Goal: Book appointment/travel/reservation

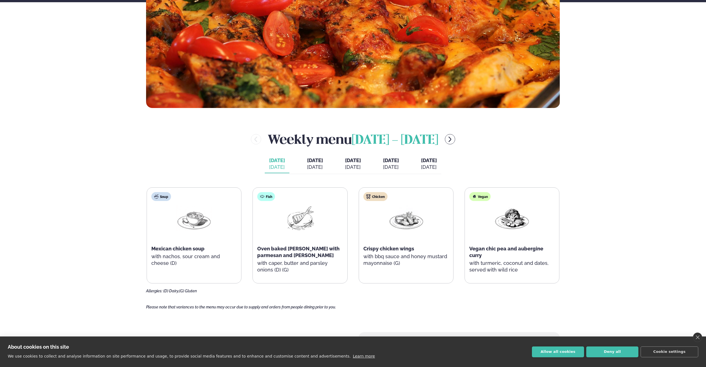
scroll to position [222, 0]
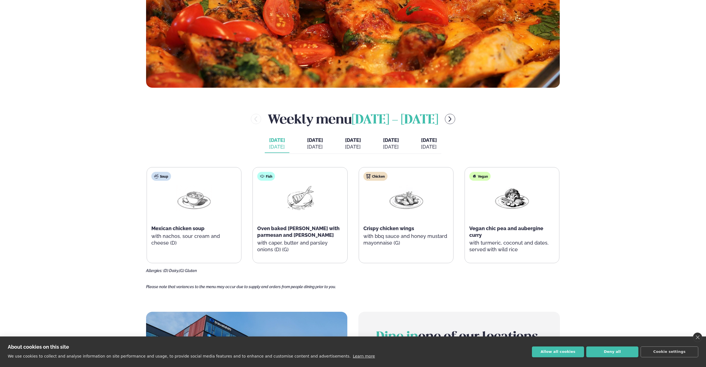
click at [399, 142] on span "[DATE]" at bounding box center [391, 140] width 16 height 6
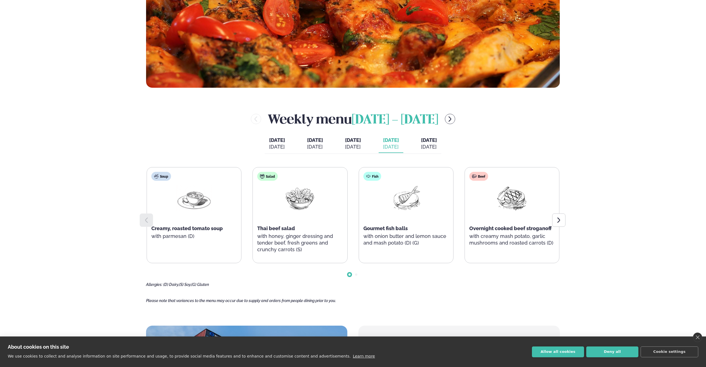
click at [451, 119] on icon "menu-btn-right" at bounding box center [450, 119] width 7 height 7
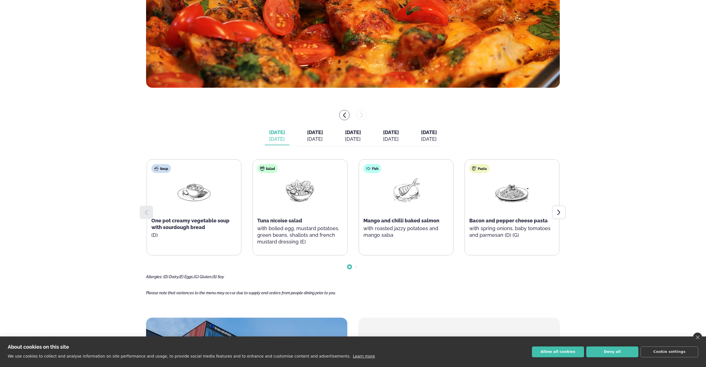
click at [309, 134] on span "[DATE]" at bounding box center [315, 132] width 16 height 6
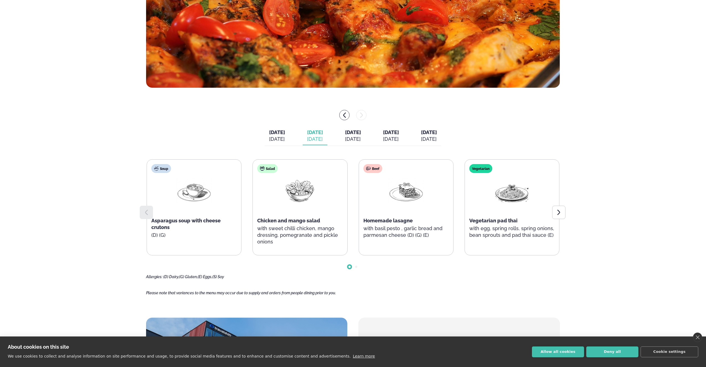
click at [273, 137] on div "[DATE]" at bounding box center [277, 139] width 16 height 7
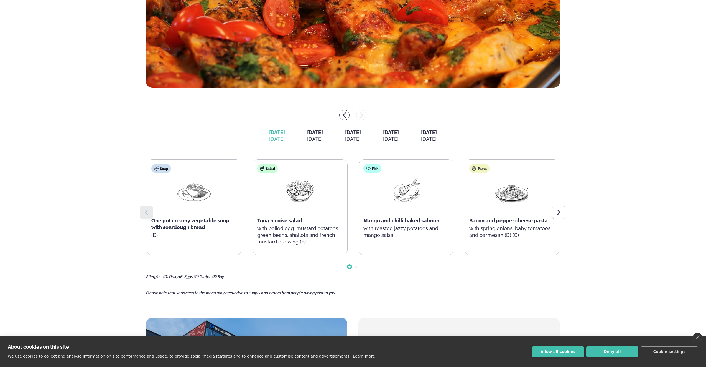
click at [310, 133] on span "[DATE]" at bounding box center [315, 132] width 16 height 6
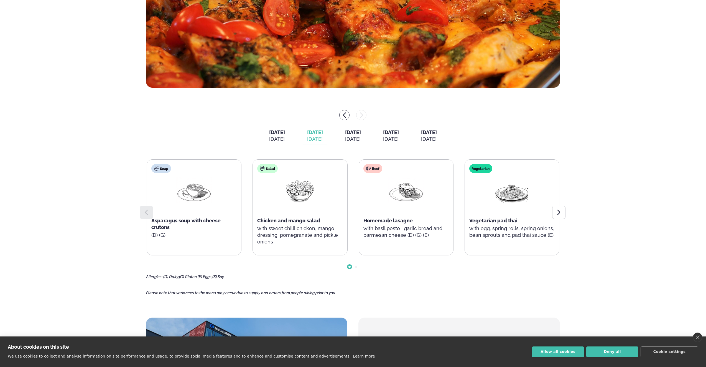
click at [269, 137] on div "[DATE]" at bounding box center [277, 139] width 16 height 7
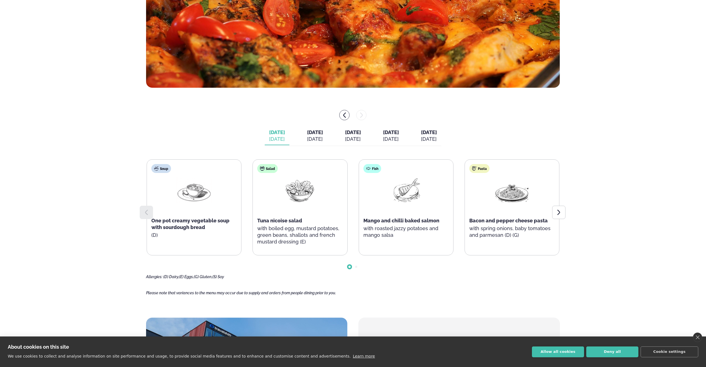
click at [304, 135] on button "[DATE] [DATE]" at bounding box center [315, 136] width 25 height 18
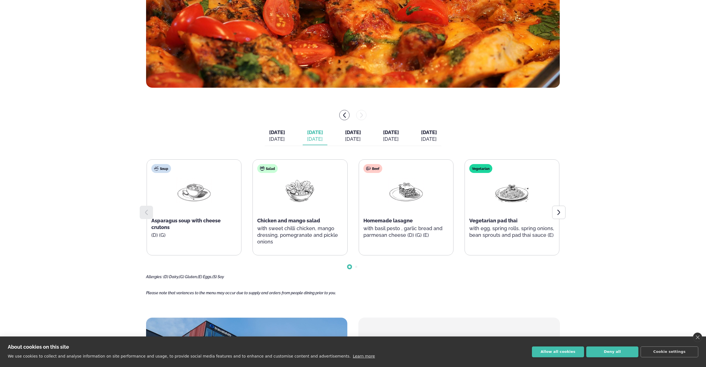
click at [355, 136] on div "[DATE]" at bounding box center [353, 139] width 16 height 7
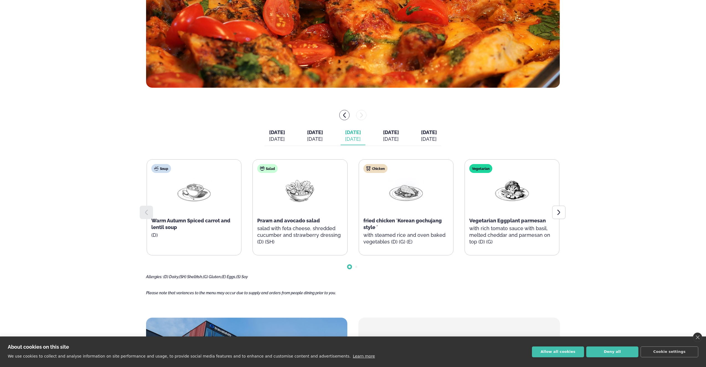
click at [399, 133] on span "[DATE]" at bounding box center [391, 132] width 16 height 6
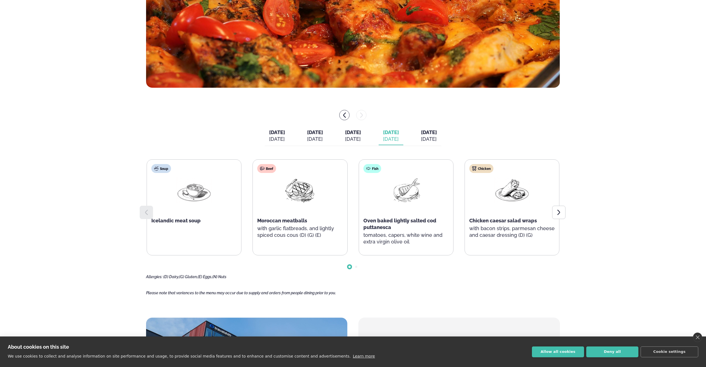
click at [437, 133] on span "[DATE]" at bounding box center [429, 132] width 16 height 6
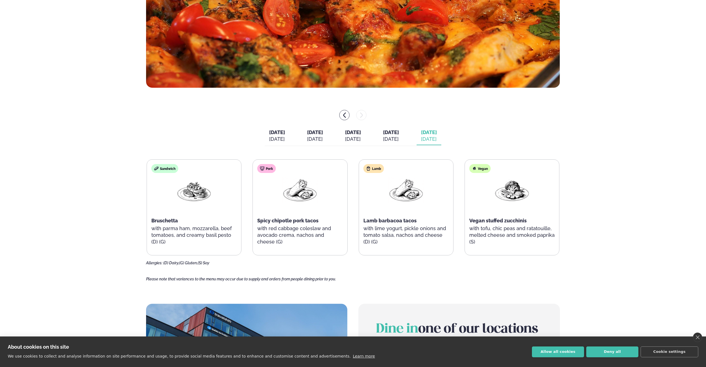
click at [355, 133] on span "[DATE]" at bounding box center [353, 132] width 16 height 6
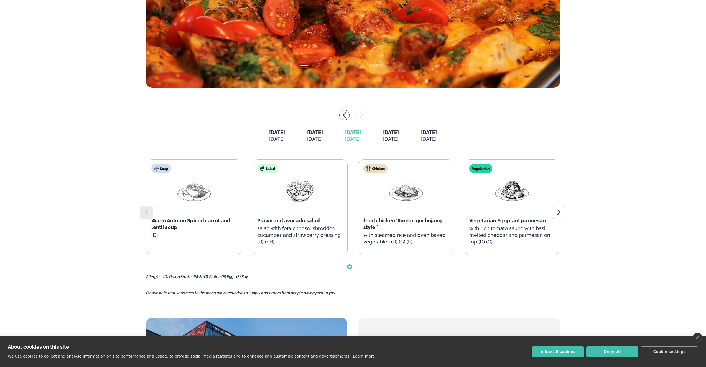
click at [398, 135] on span "[DATE]" at bounding box center [391, 132] width 16 height 6
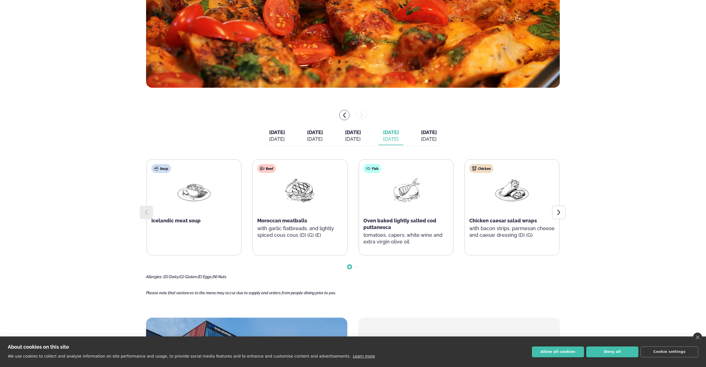
click at [307, 134] on span "[DATE]" at bounding box center [315, 132] width 16 height 6
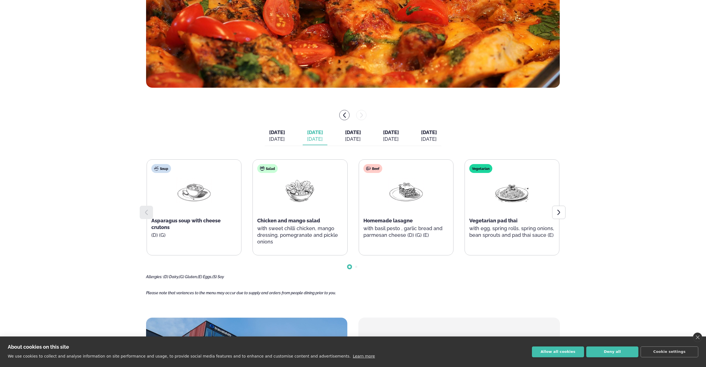
click at [357, 133] on span "[DATE]" at bounding box center [353, 132] width 16 height 6
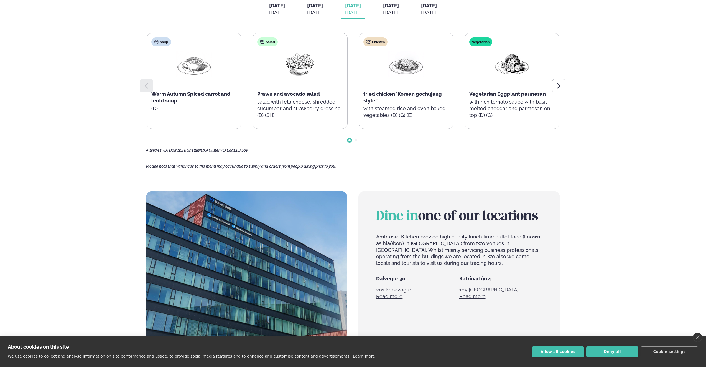
scroll to position [348, 0]
